Goal: Task Accomplishment & Management: Use online tool/utility

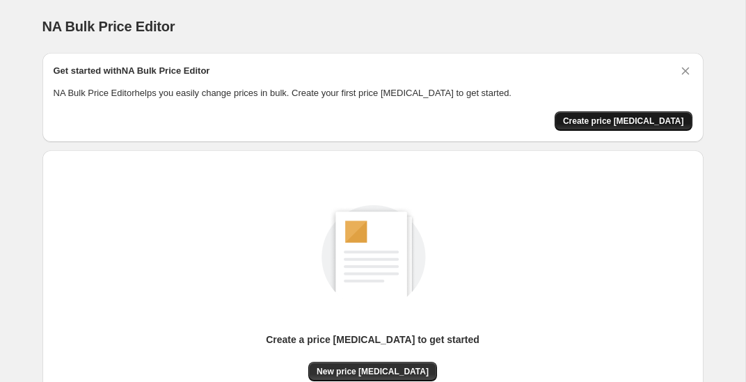
click at [612, 121] on span "Create price change job" at bounding box center [623, 120] width 121 height 11
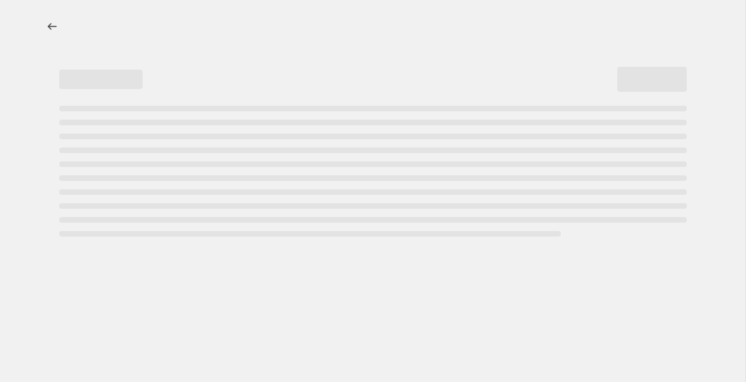
select select "percentage"
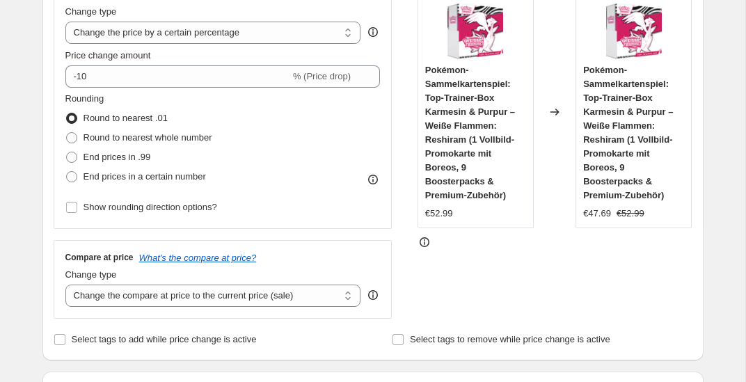
scroll to position [305, 0]
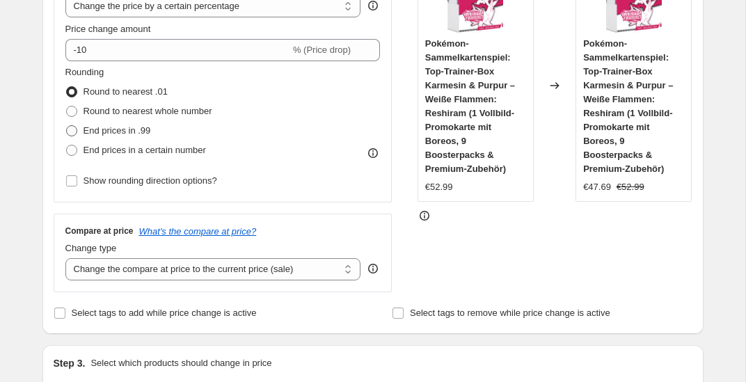
click at [141, 133] on span "End prices in .99" at bounding box center [116, 130] width 67 height 10
click at [67, 126] on input "End prices in .99" at bounding box center [66, 125] width 1 height 1
radio input "true"
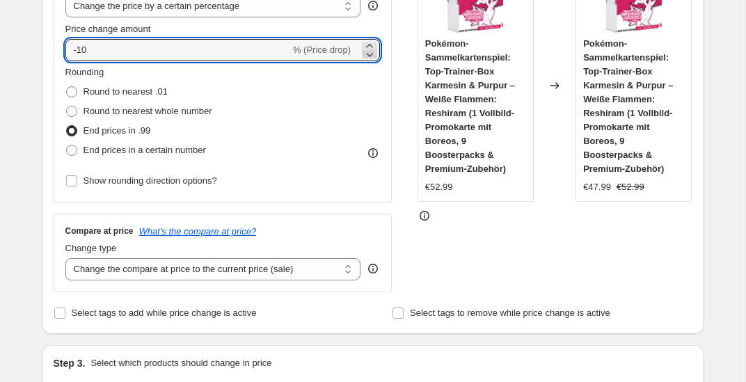
click at [370, 57] on icon at bounding box center [369, 54] width 14 height 14
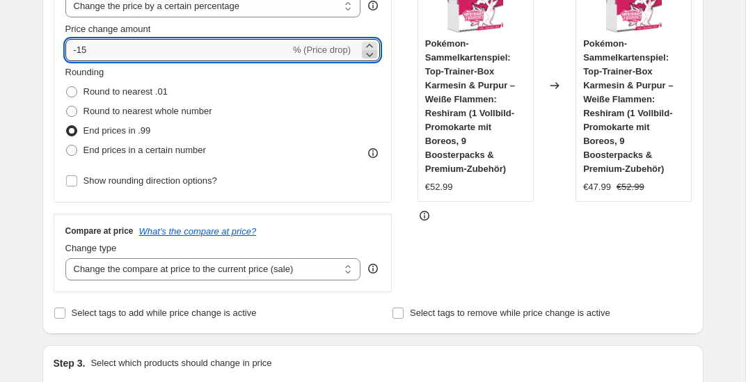
click at [370, 57] on icon at bounding box center [369, 54] width 14 height 14
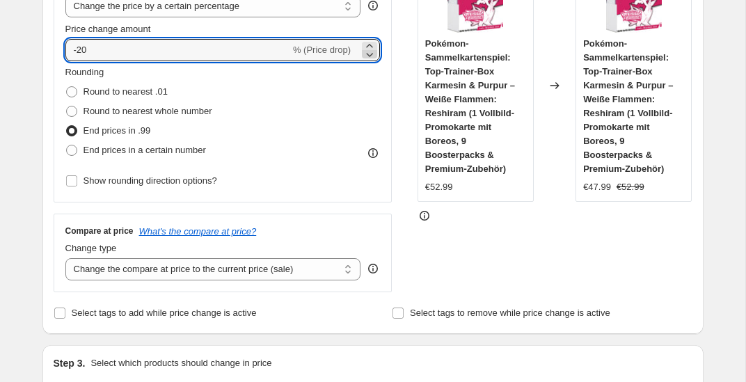
click at [370, 57] on icon at bounding box center [369, 54] width 14 height 14
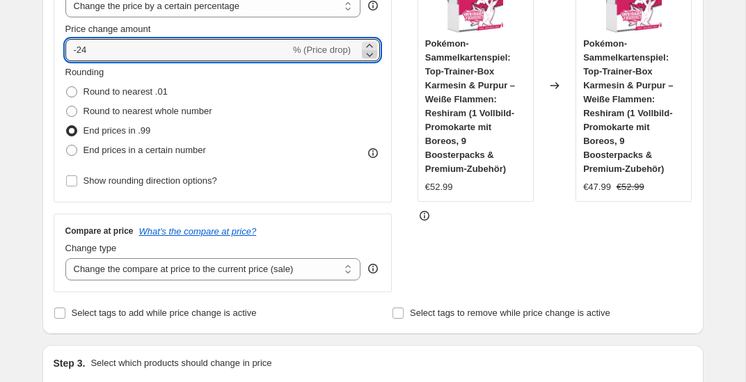
type input "-25"
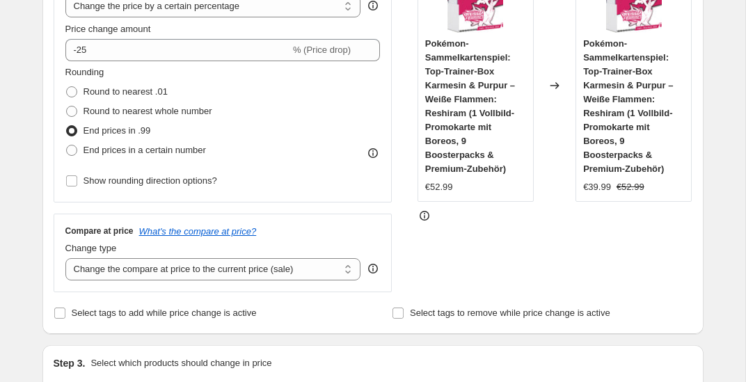
click at [490, 251] on div "STOREFRONT EXAMPLE Pokémon-Sammelkartenspiel: Top-Trainer-Box Karmesin & Purpur…" at bounding box center [554, 121] width 275 height 341
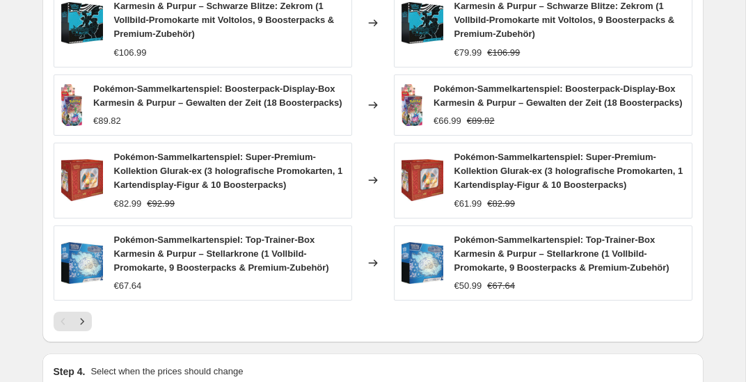
scroll to position [1128, 0]
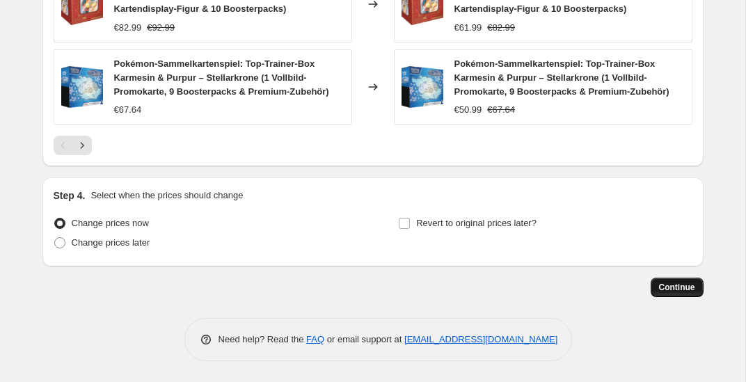
click at [682, 278] on button "Continue" at bounding box center [676, 287] width 53 height 19
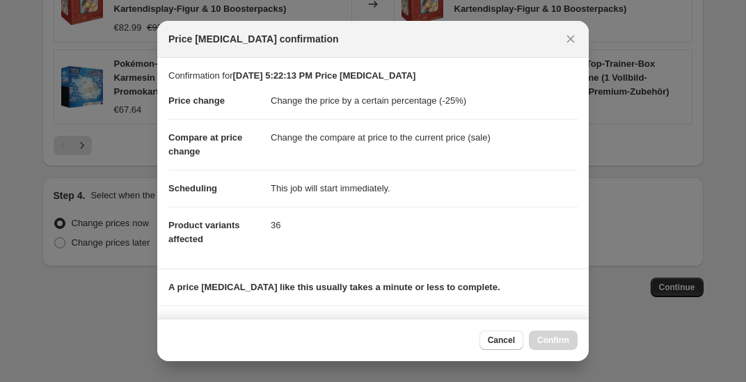
scroll to position [204, 0]
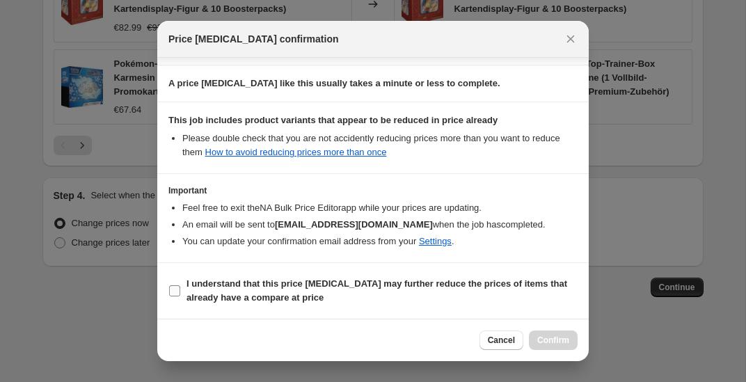
click at [257, 302] on b "I understand that this price change job may further reduce the prices of items …" at bounding box center [376, 290] width 381 height 24
click at [180, 296] on input "I understand that this price change job may further reduce the prices of items …" at bounding box center [174, 290] width 11 height 11
checkbox input "true"
click at [550, 335] on button "Confirm" at bounding box center [553, 339] width 49 height 19
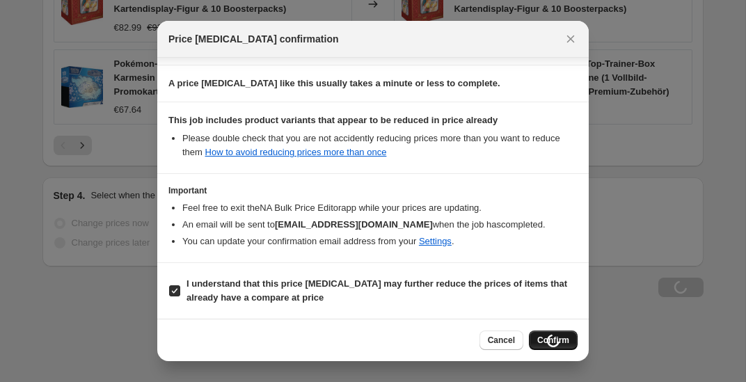
scroll to position [1128, 0]
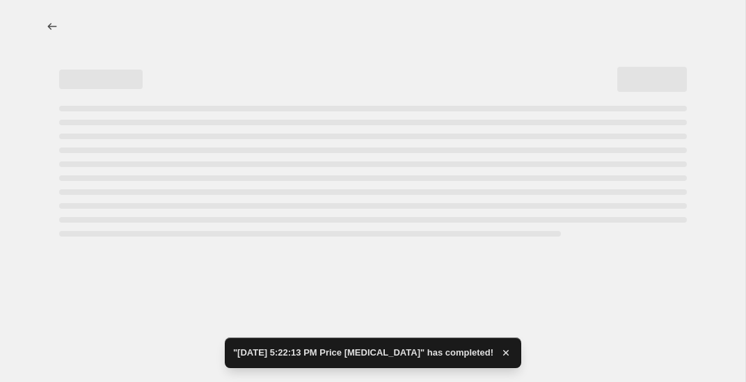
select select "percentage"
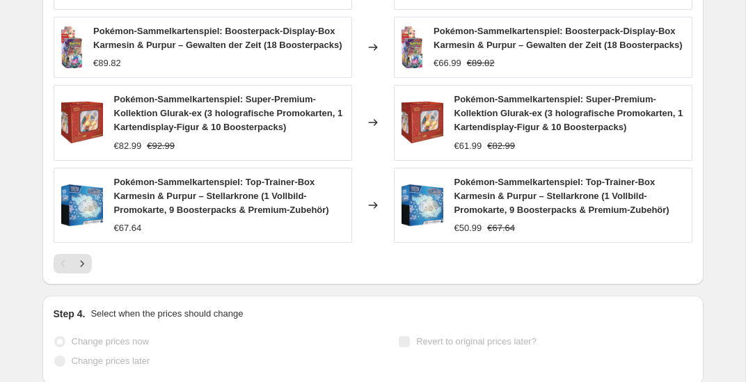
scroll to position [0, 0]
